Goal: Task Accomplishment & Management: Use online tool/utility

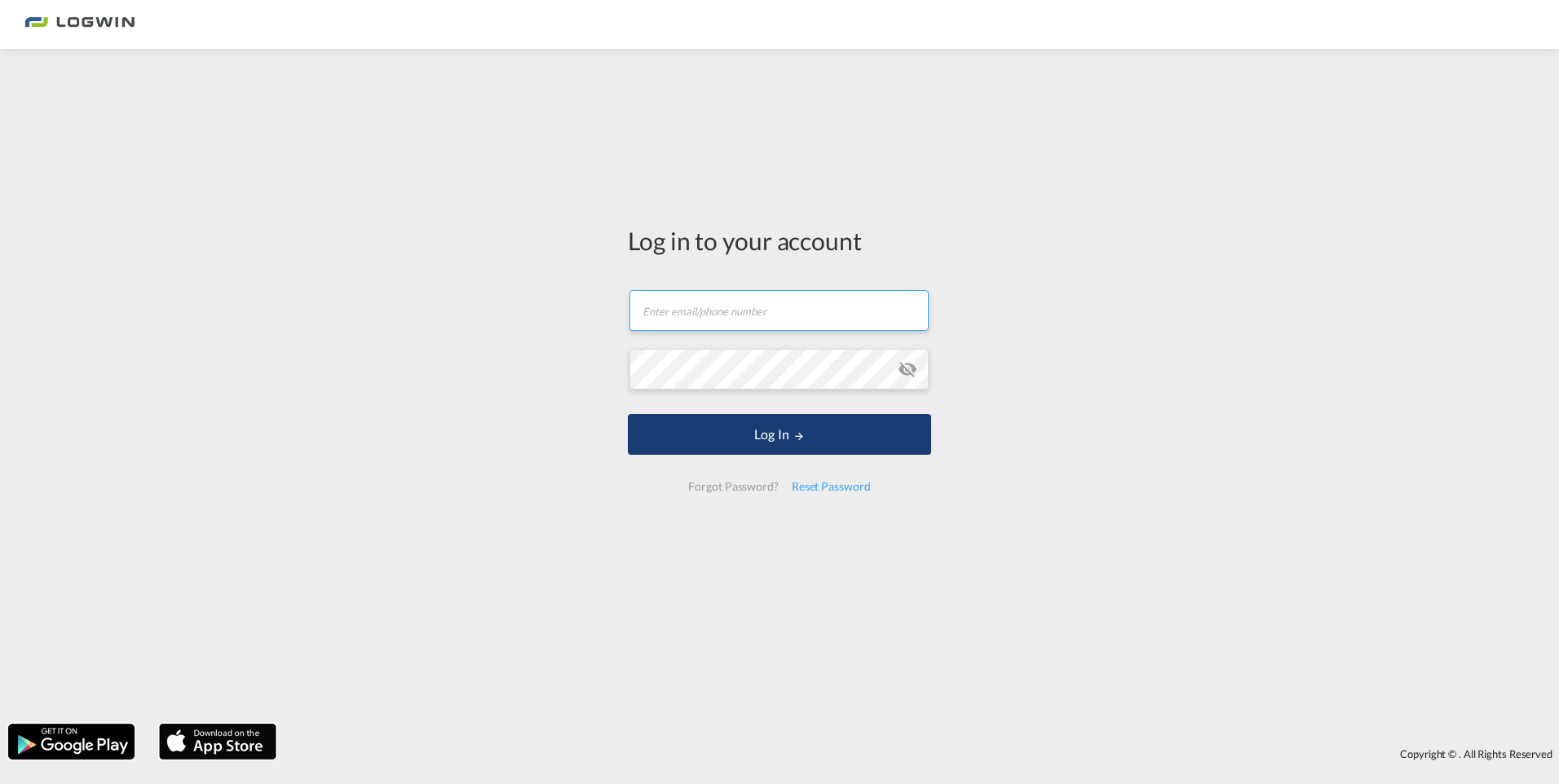
type input "[EMAIL_ADDRESS][DOMAIN_NAME]"
click at [768, 438] on button "Log In" at bounding box center [779, 434] width 303 height 41
